Goal: Task Accomplishment & Management: Manage account settings

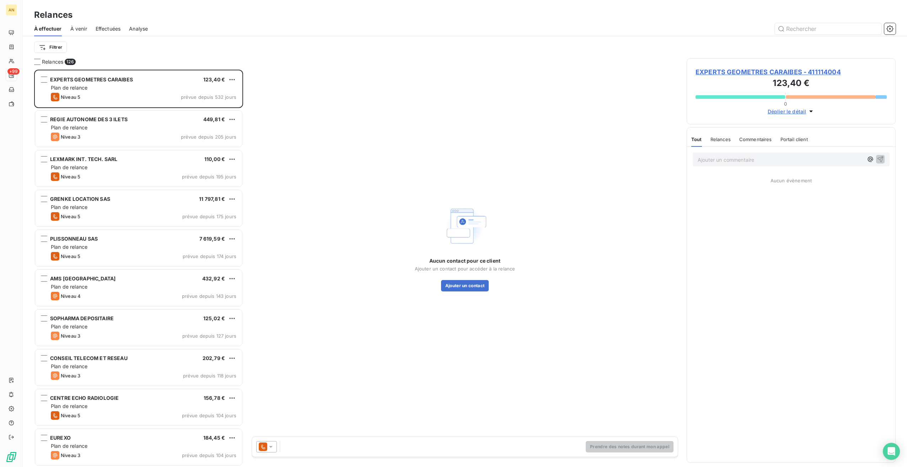
scroll to position [392, 203]
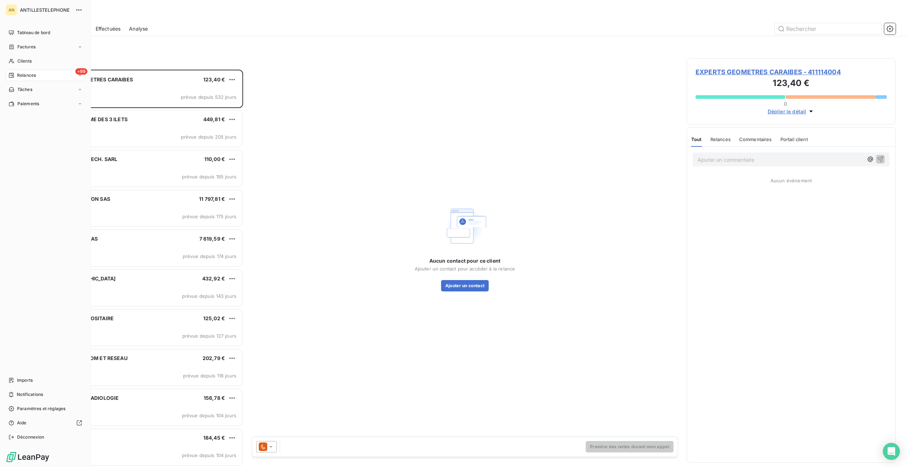
click at [14, 58] on icon at bounding box center [12, 61] width 6 height 6
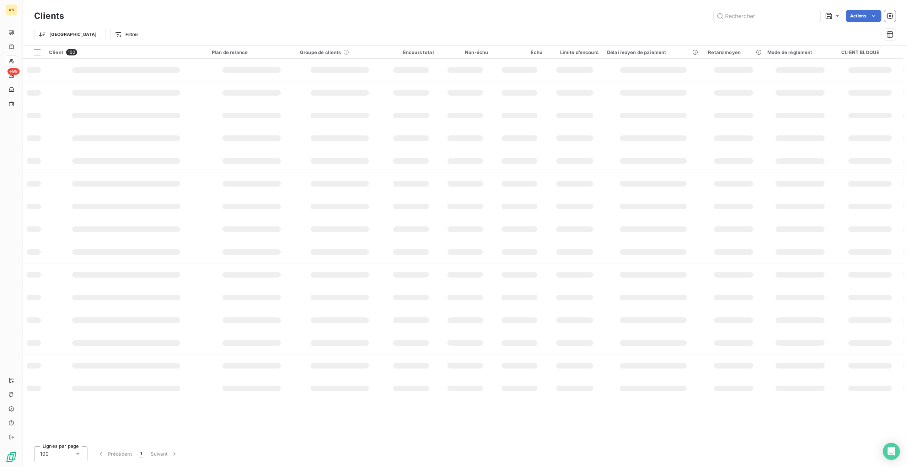
click at [742, 13] on input "text" at bounding box center [767, 15] width 107 height 11
type input "oceanis"
click at [115, 64] on span "CABINET MEDICAL OCEANIS" at bounding box center [84, 63] width 70 height 6
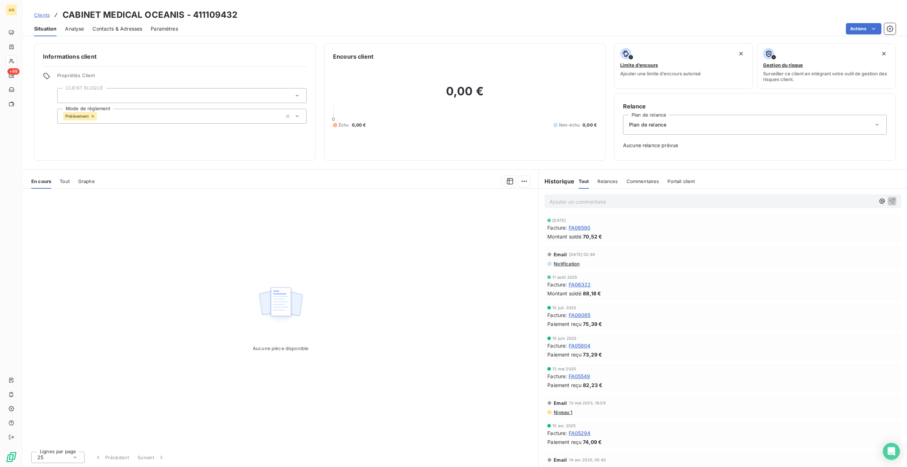
click at [65, 187] on div "Tout" at bounding box center [65, 181] width 10 height 15
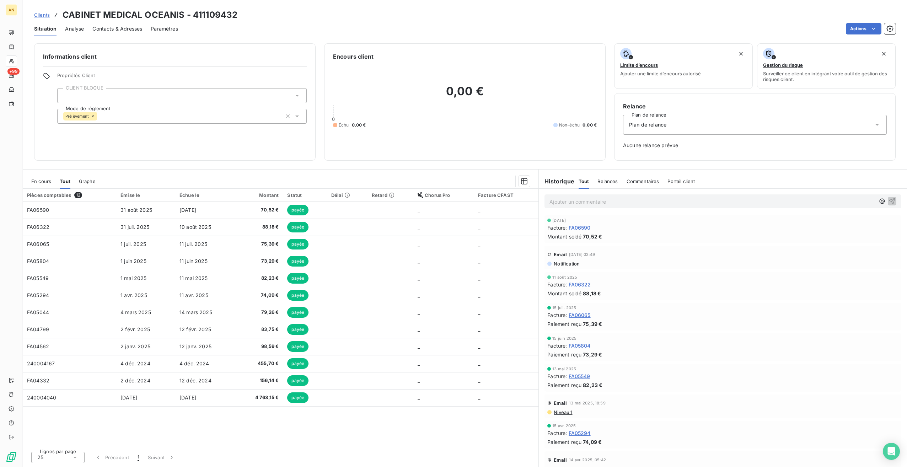
click at [255, 348] on span "98,59 €" at bounding box center [259, 346] width 39 height 7
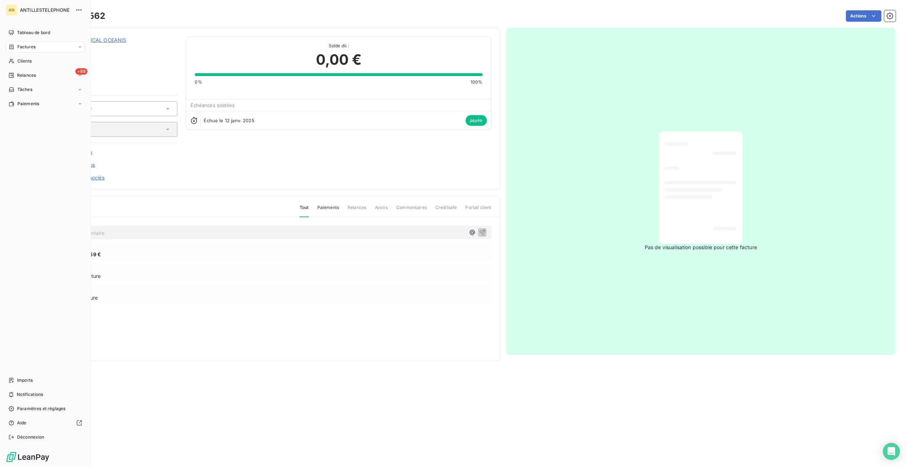
click at [23, 64] on span "Clients" at bounding box center [24, 61] width 14 height 6
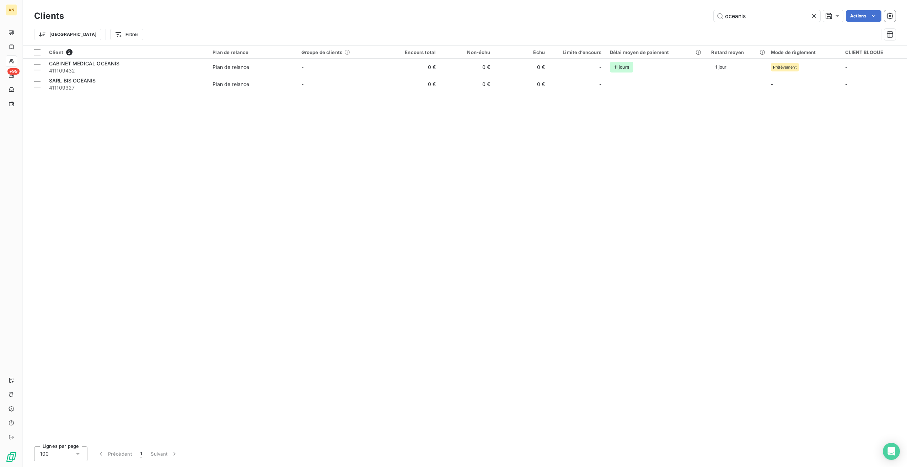
drag, startPoint x: 753, startPoint y: 18, endPoint x: 675, endPoint y: 16, distance: 78.2
click at [675, 16] on div "oceanis Actions" at bounding box center [484, 15] width 823 height 11
type input "112042"
click at [498, 65] on td "0 €" at bounding box center [522, 67] width 54 height 17
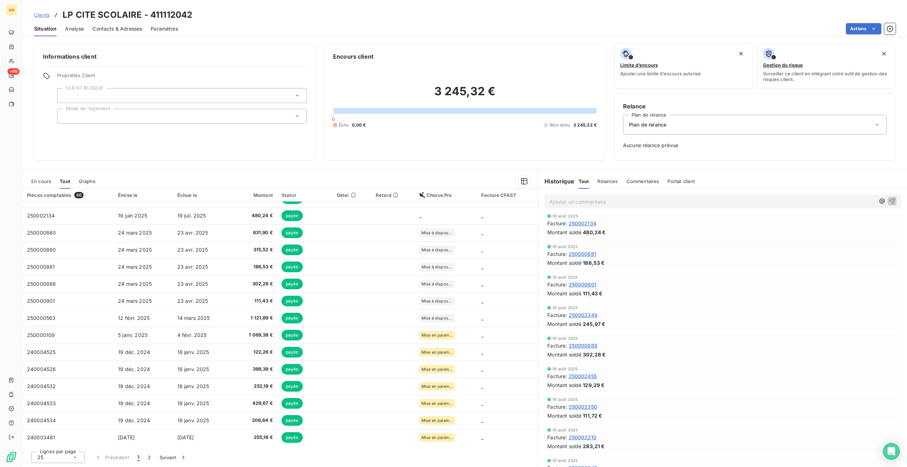
scroll to position [5, 0]
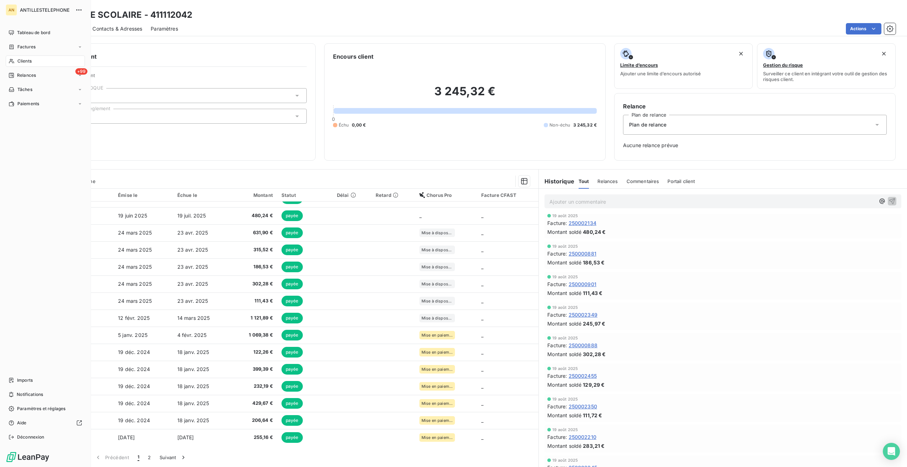
click at [14, 62] on icon at bounding box center [12, 61] width 6 height 6
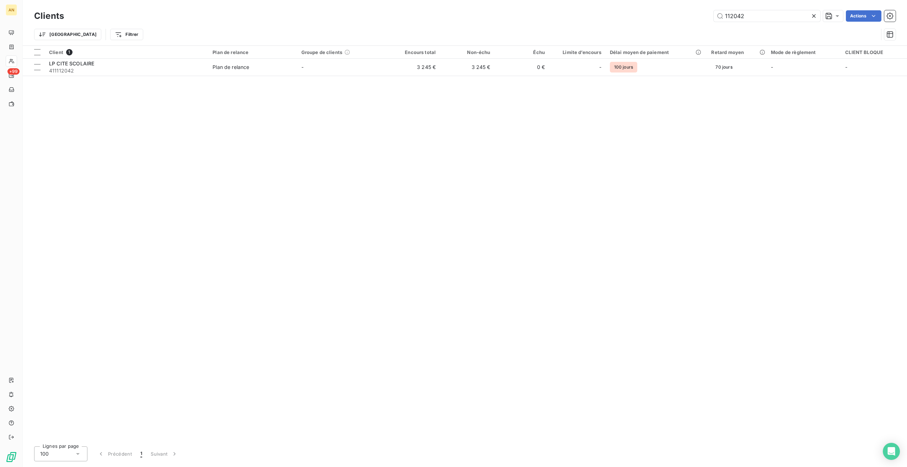
drag, startPoint x: 757, startPoint y: 12, endPoint x: 644, endPoint y: 9, distance: 113.1
click at [644, 9] on div "Clients 112042 Actions" at bounding box center [465, 16] width 862 height 15
type input "la marine"
click at [109, 72] on span "411112010" at bounding box center [126, 70] width 155 height 7
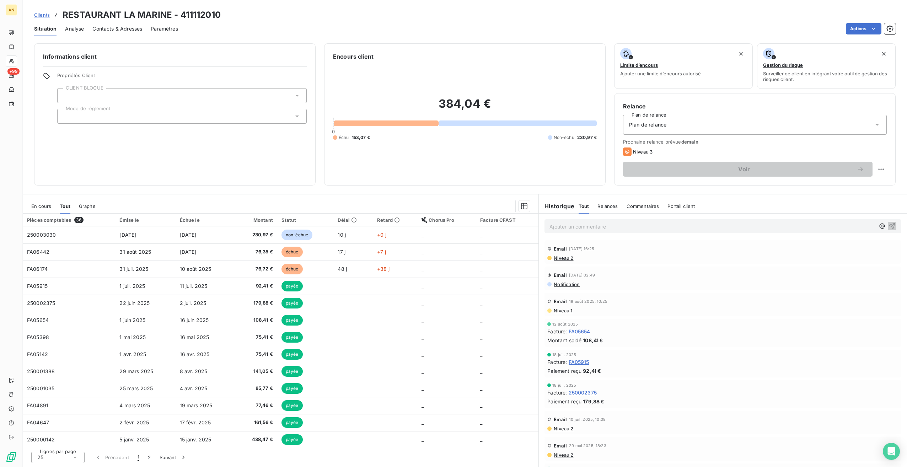
click at [197, 252] on span "[DATE]" at bounding box center [188, 252] width 17 height 6
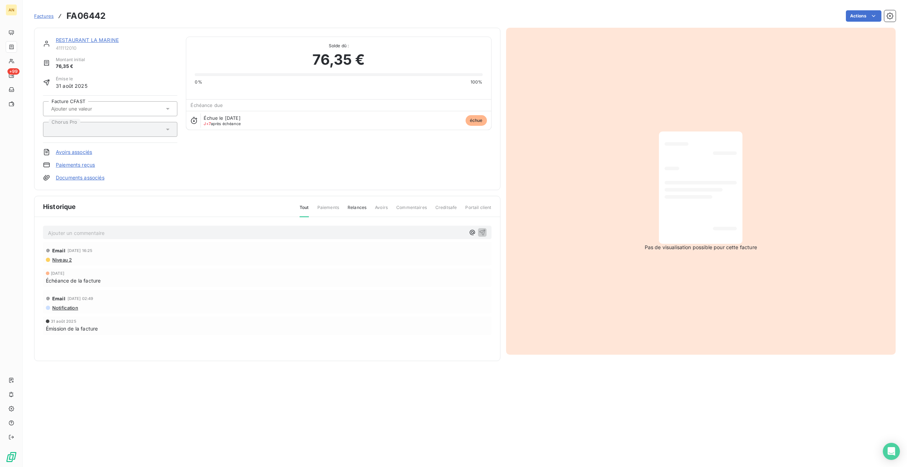
click at [867, 14] on html "AN +99 Factures FA06442 Actions RESTAURANT LA MARINE 411112010 Montant initial …" at bounding box center [453, 233] width 907 height 467
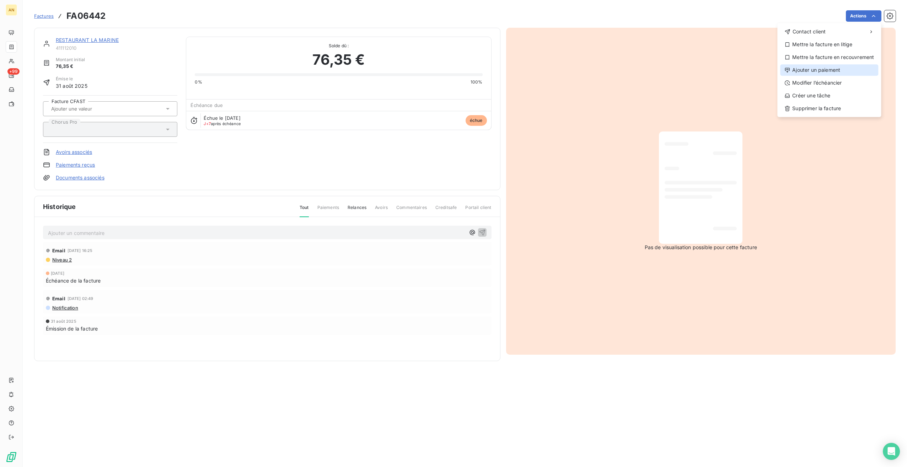
click at [823, 68] on div "Ajouter un paiement" at bounding box center [829, 69] width 98 height 11
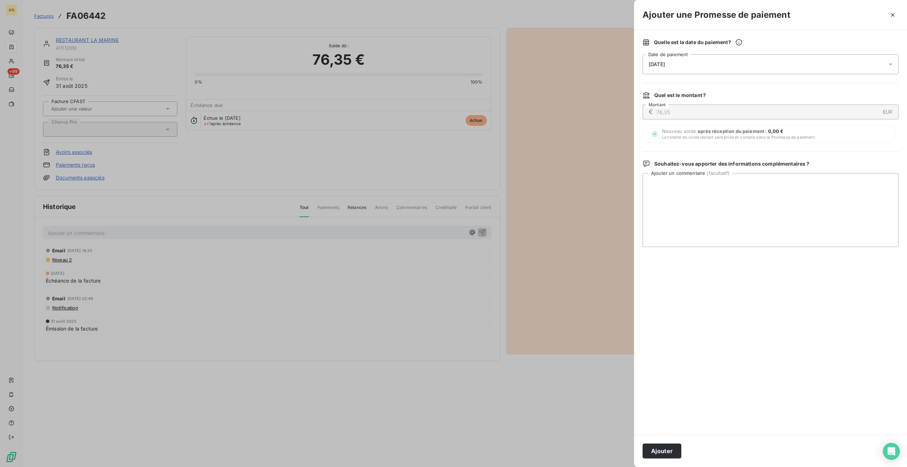
click at [659, 449] on button "Ajouter" at bounding box center [662, 451] width 39 height 15
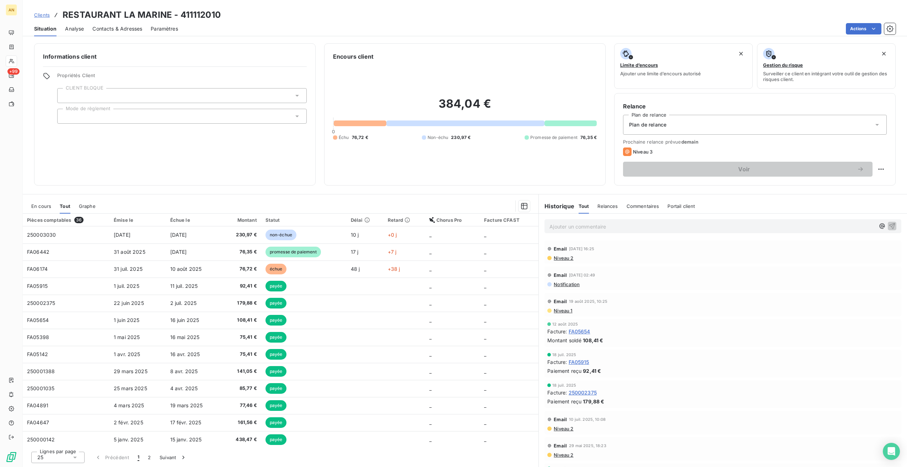
click at [273, 269] on span "échue" at bounding box center [276, 269] width 21 height 11
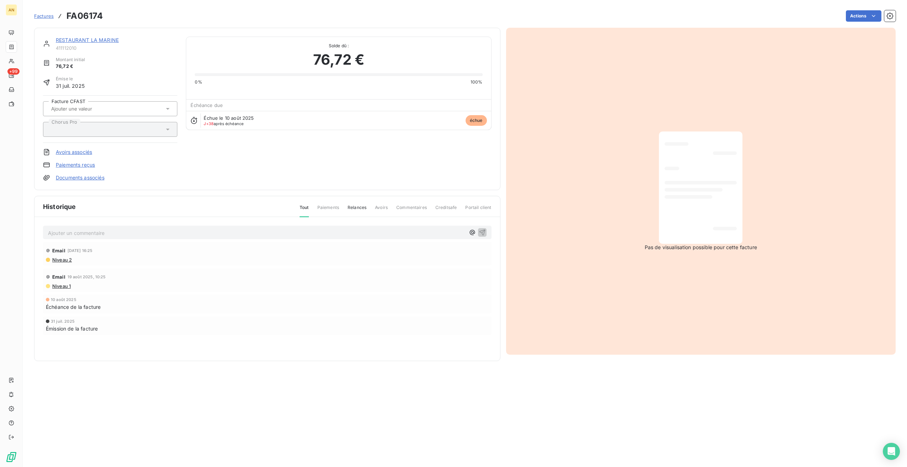
click at [869, 17] on html "AN +99 Factures FA06174 Actions RESTAURANT LA MARINE 411112010 Montant initial …" at bounding box center [453, 233] width 907 height 467
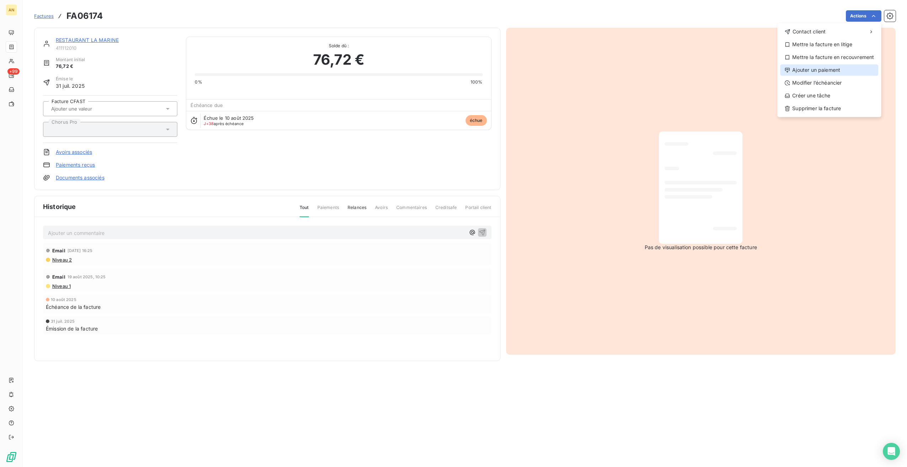
click at [835, 67] on div "Ajouter un paiement" at bounding box center [829, 69] width 98 height 11
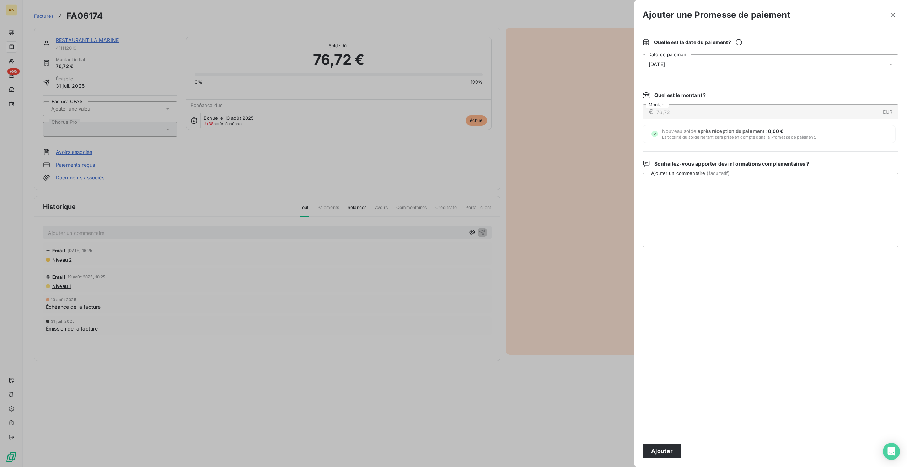
click at [669, 456] on button "Ajouter" at bounding box center [662, 451] width 39 height 15
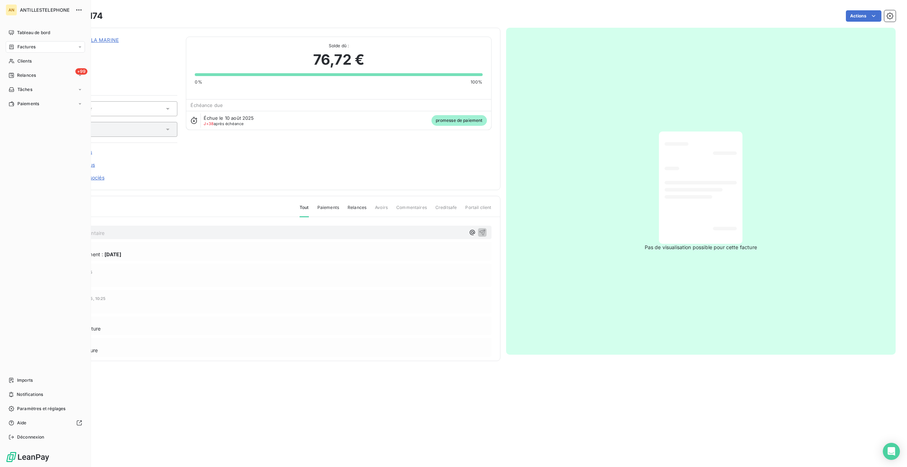
click at [28, 62] on span "Clients" at bounding box center [24, 61] width 14 height 6
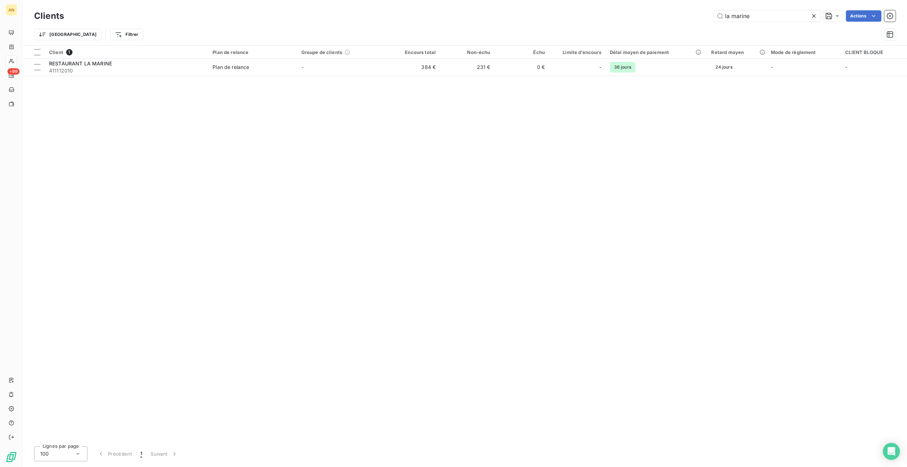
drag, startPoint x: 774, startPoint y: 17, endPoint x: 652, endPoint y: 26, distance: 122.2
click at [665, 22] on div "Clients la marine Actions" at bounding box center [465, 16] width 862 height 15
type input "atome"
click at [553, 68] on td "-" at bounding box center [577, 67] width 57 height 17
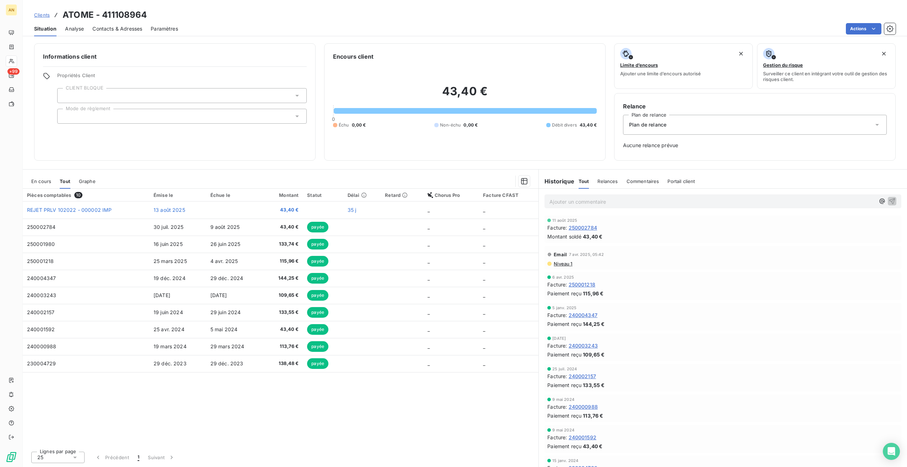
click at [267, 214] on td "43,40 €" at bounding box center [283, 210] width 39 height 17
